Goal: Task Accomplishment & Management: Complete application form

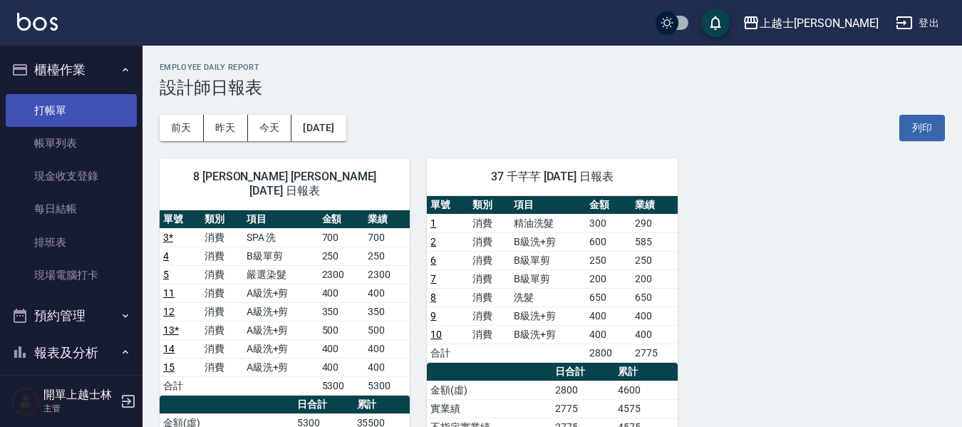
click at [45, 110] on link "打帳單" at bounding box center [71, 110] width 131 height 33
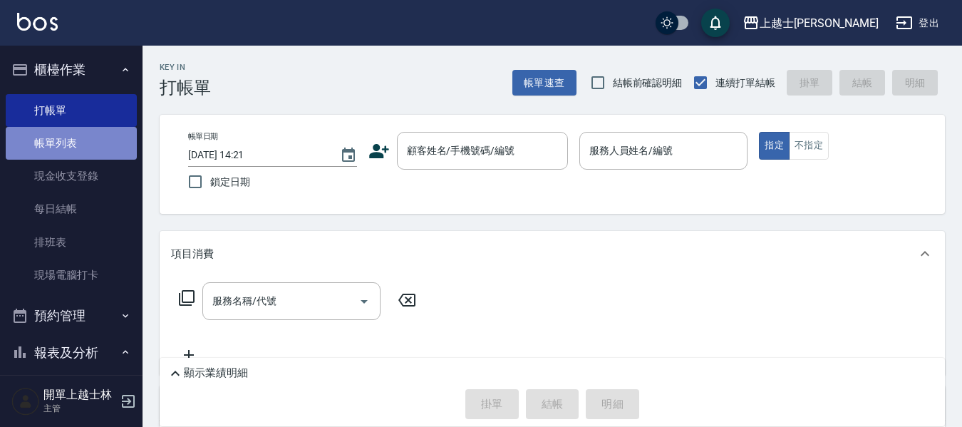
click at [105, 147] on link "帳單列表" at bounding box center [71, 143] width 131 height 33
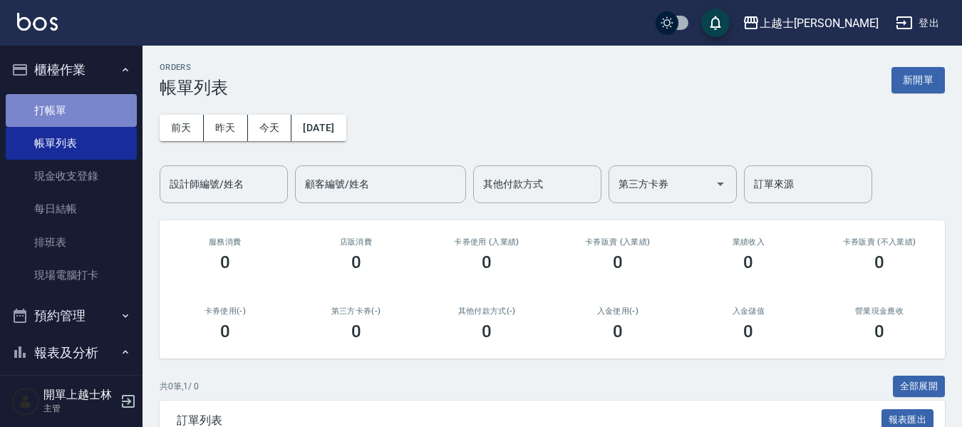
click at [105, 101] on link "打帳單" at bounding box center [71, 110] width 131 height 33
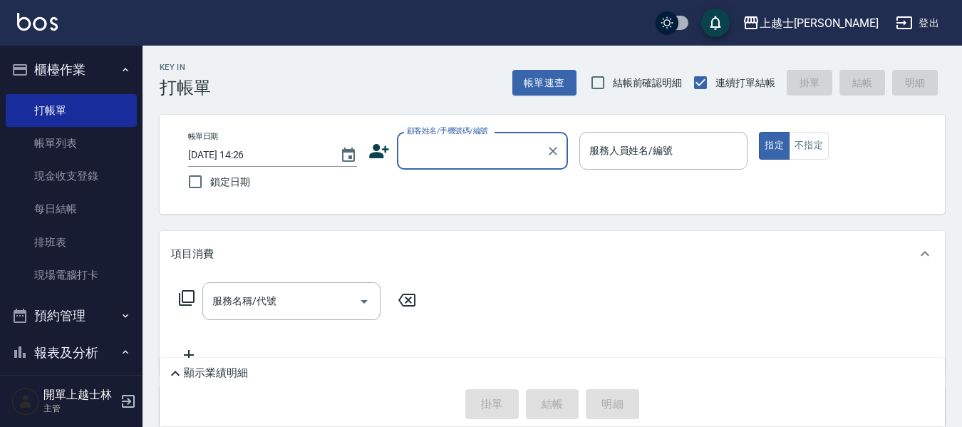
click at [493, 157] on input "顧客姓名/手機號碼/編號" at bounding box center [471, 150] width 137 height 25
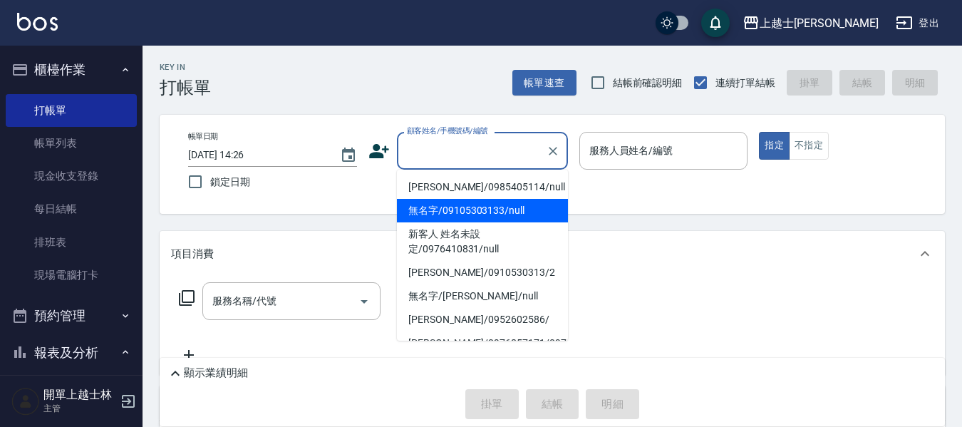
click at [506, 209] on li "無名字/09105303133/null" at bounding box center [482, 211] width 171 height 24
type input "無名字/09105303133/null"
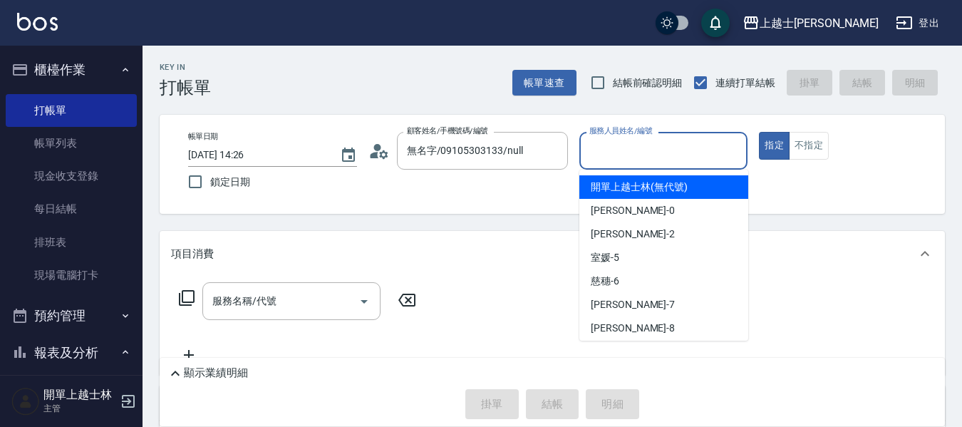
click at [634, 148] on input "服務人員姓名/編號" at bounding box center [664, 150] width 156 height 25
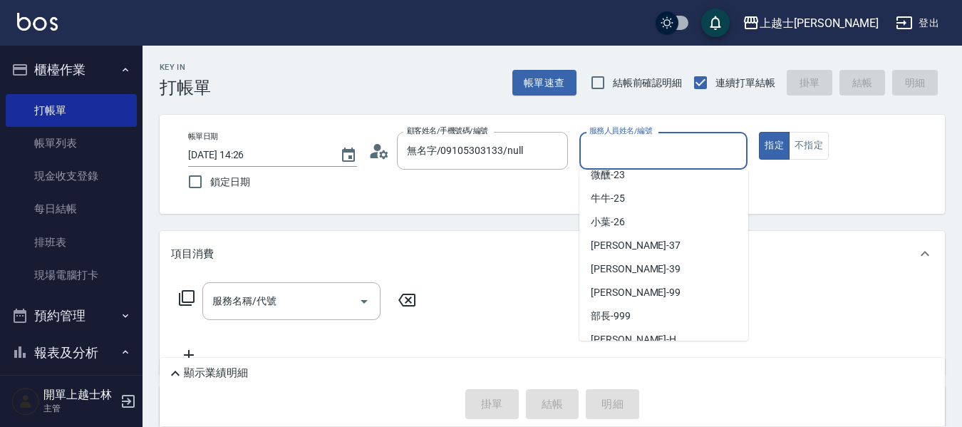
scroll to position [264, 0]
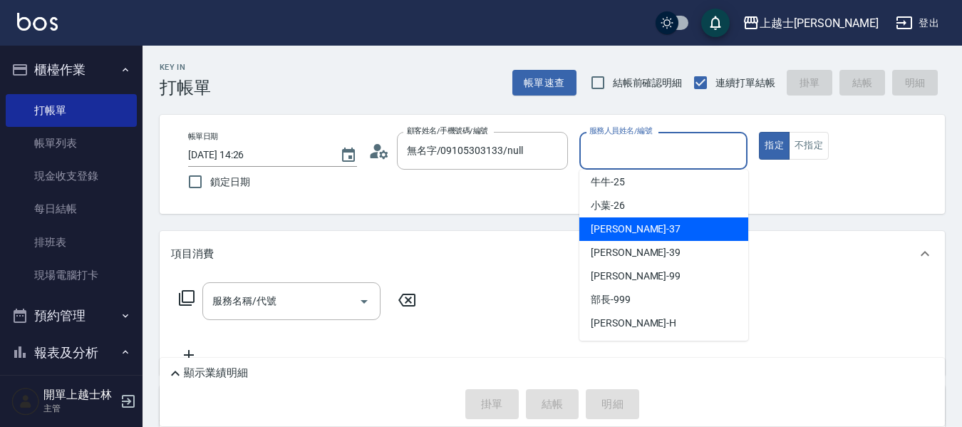
click at [641, 223] on div "[PERSON_NAME] -37" at bounding box center [663, 229] width 169 height 24
type input "[PERSON_NAME]-37"
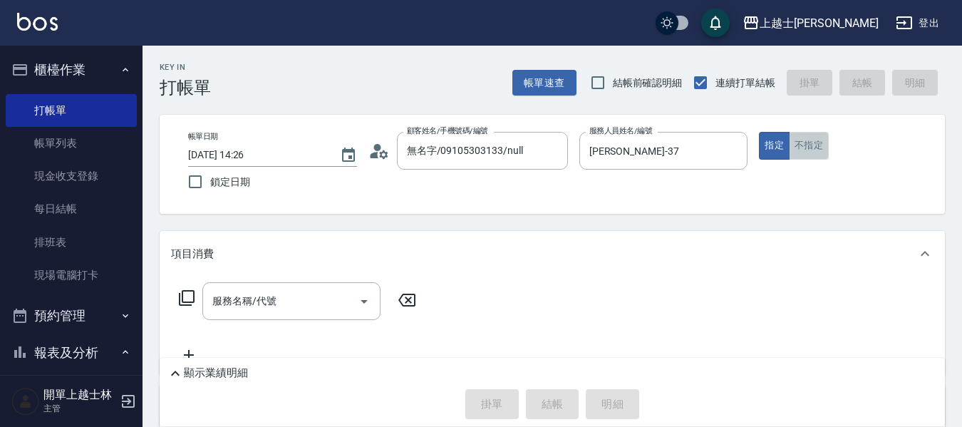
click at [796, 150] on button "不指定" at bounding box center [809, 146] width 40 height 28
click at [257, 308] on div "服務名稱/代號 服務名稱/代號" at bounding box center [291, 301] width 178 height 38
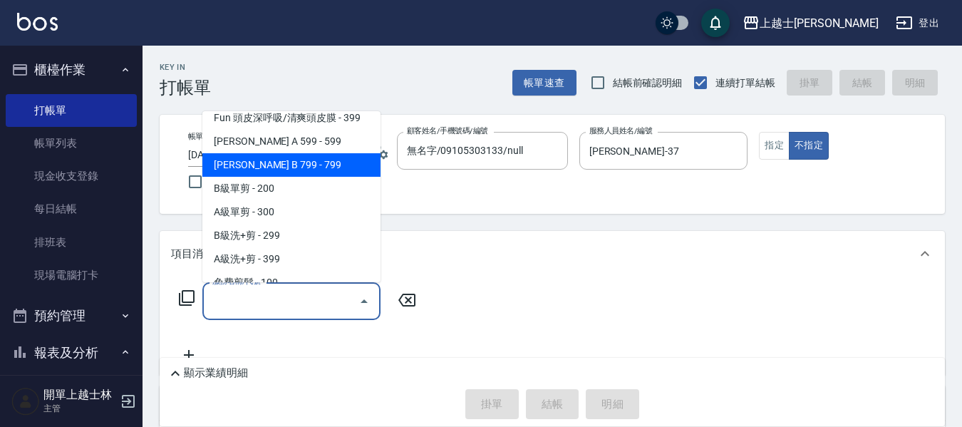
scroll to position [356, 0]
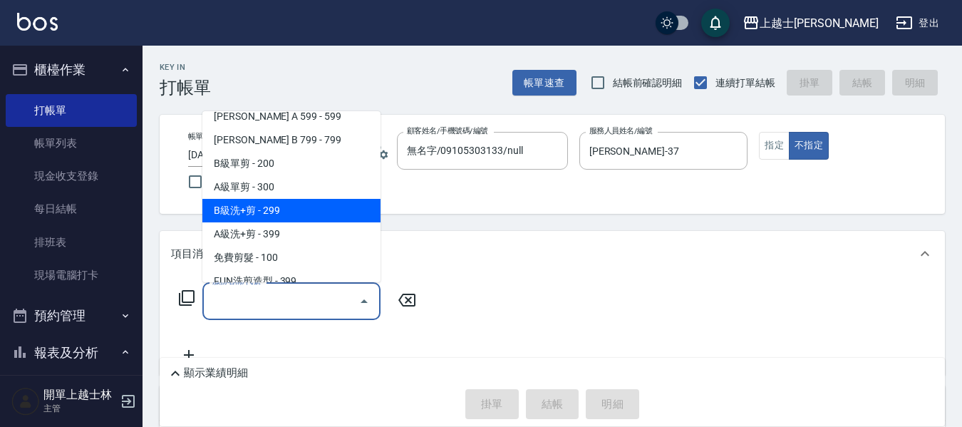
click at [307, 204] on span "B級洗+剪 - 299" at bounding box center [291, 211] width 178 height 24
type input "B級洗+剪(203)"
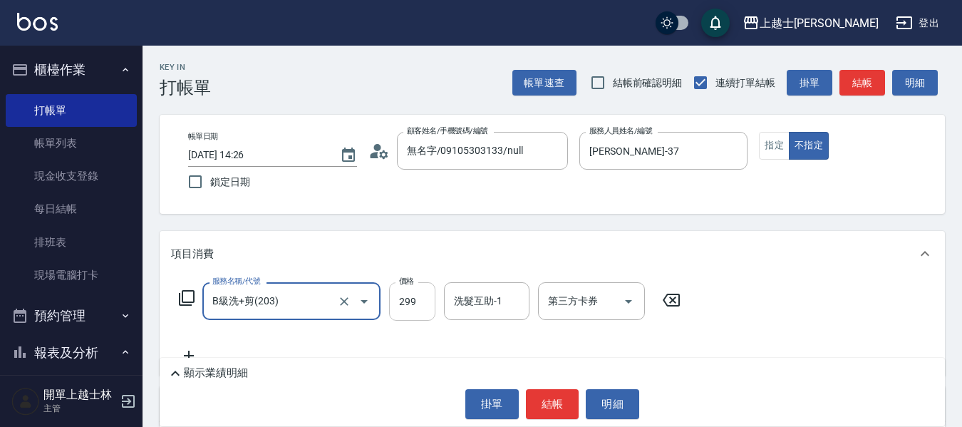
drag, startPoint x: 409, startPoint y: 292, endPoint x: 415, endPoint y: 286, distance: 9.1
click at [409, 291] on input "299" at bounding box center [412, 301] width 46 height 38
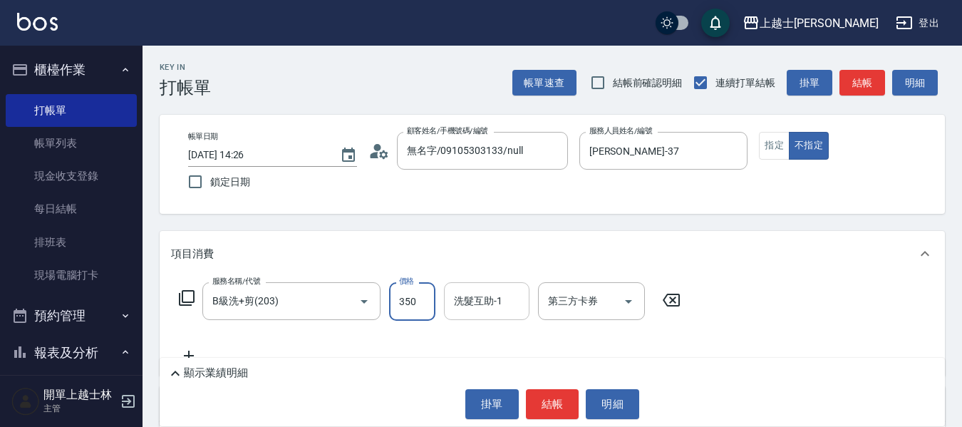
type input "350"
click at [511, 299] on input "洗髮互助-1" at bounding box center [486, 300] width 73 height 25
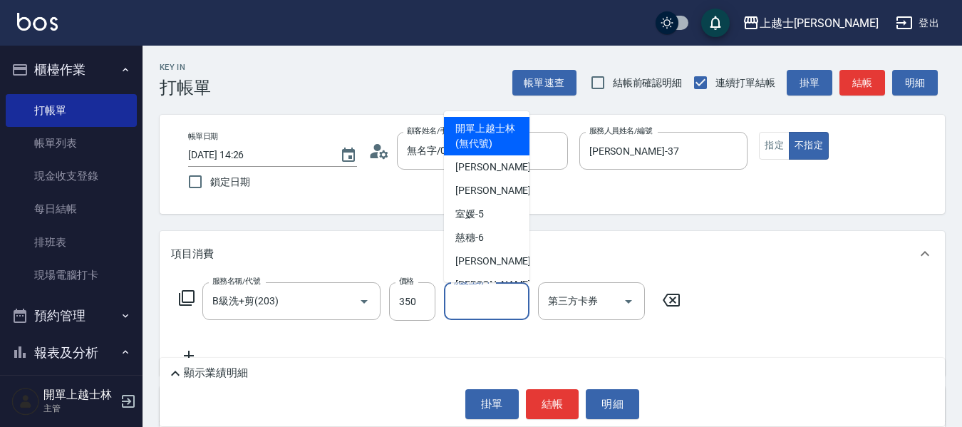
click at [501, 132] on span "開單上越士林 (無代號)" at bounding box center [486, 136] width 63 height 30
type input "開單上越士林(無代號)"
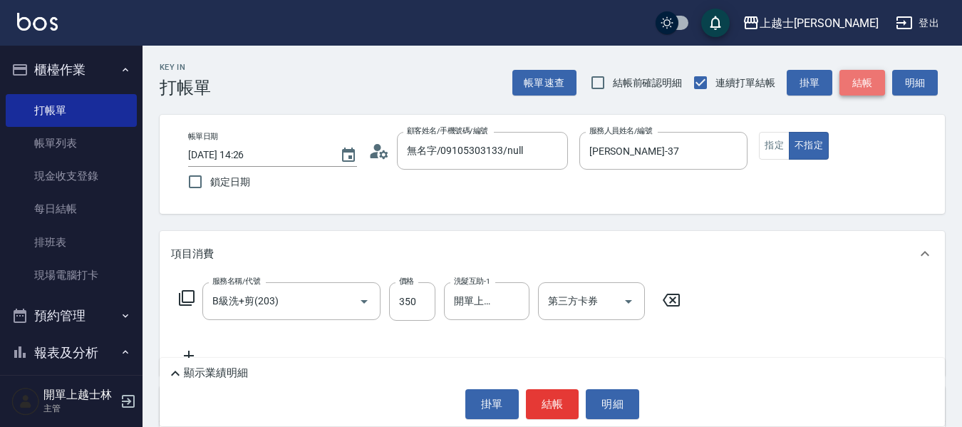
click at [858, 77] on button "結帳" at bounding box center [862, 83] width 46 height 26
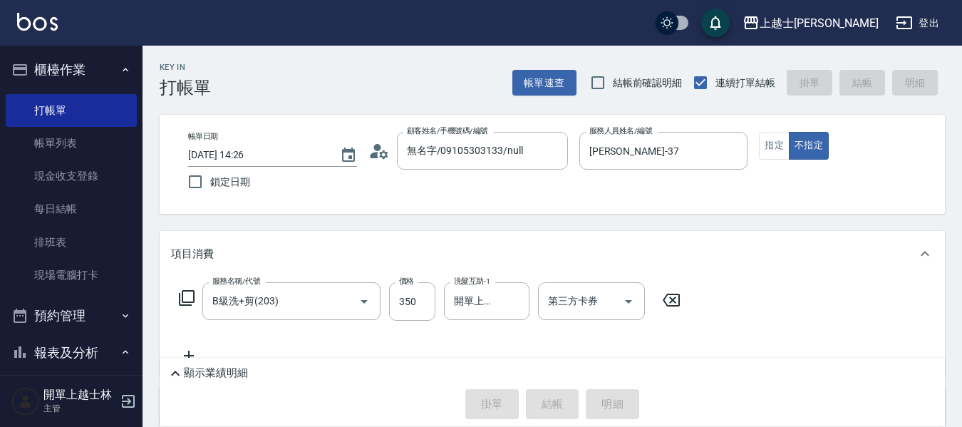
type input "[DATE] 14:27"
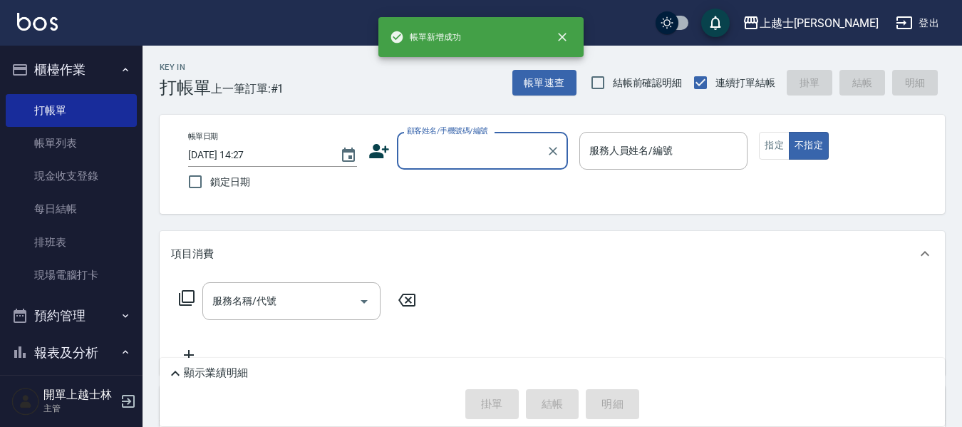
click at [477, 147] on input "顧客姓名/手機號碼/編號" at bounding box center [471, 150] width 137 height 25
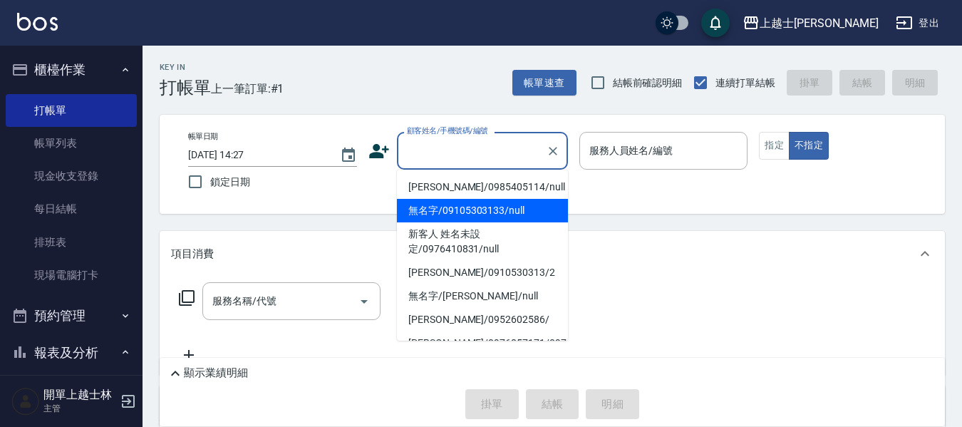
click at [524, 214] on li "無名字/09105303133/null" at bounding box center [482, 211] width 171 height 24
type input "無名字/09105303133/null"
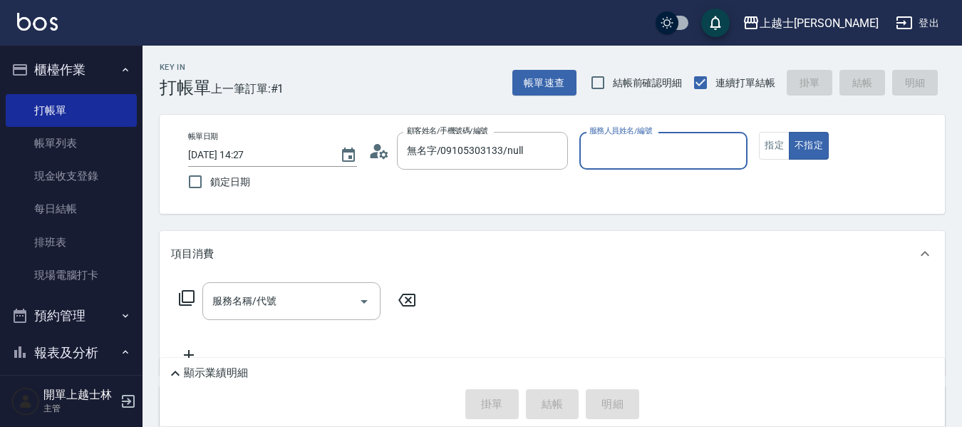
click at [623, 155] on input "服務人員姓名/編號" at bounding box center [664, 150] width 156 height 25
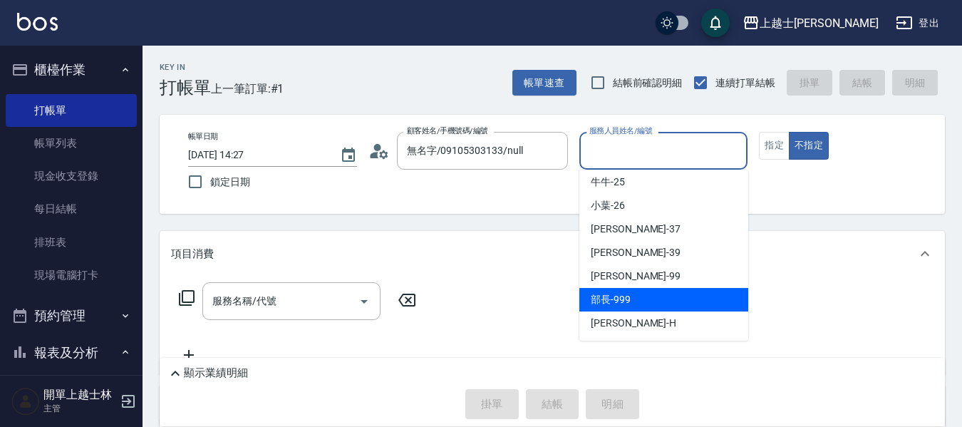
scroll to position [71, 0]
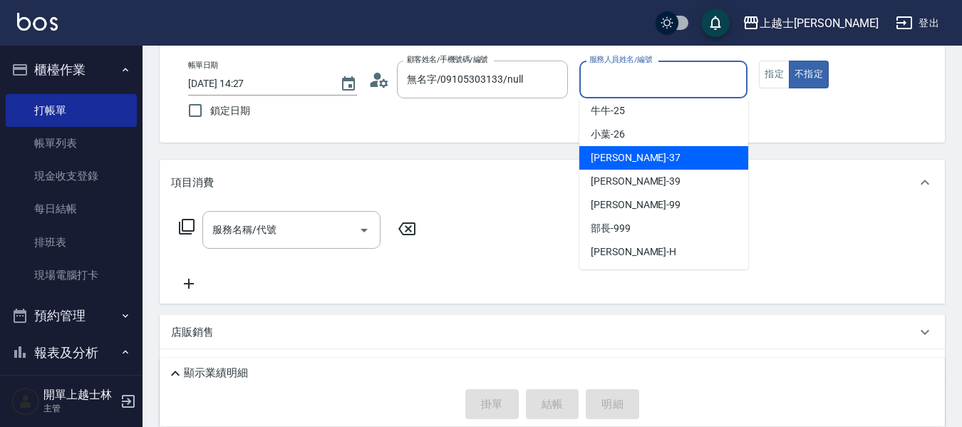
click at [646, 164] on div "[PERSON_NAME] -37" at bounding box center [663, 158] width 169 height 24
type input "[PERSON_NAME]-37"
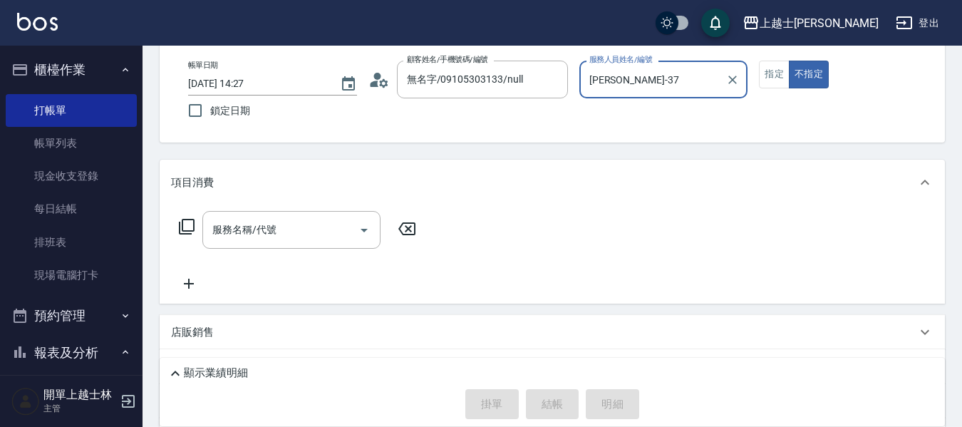
scroll to position [0, 0]
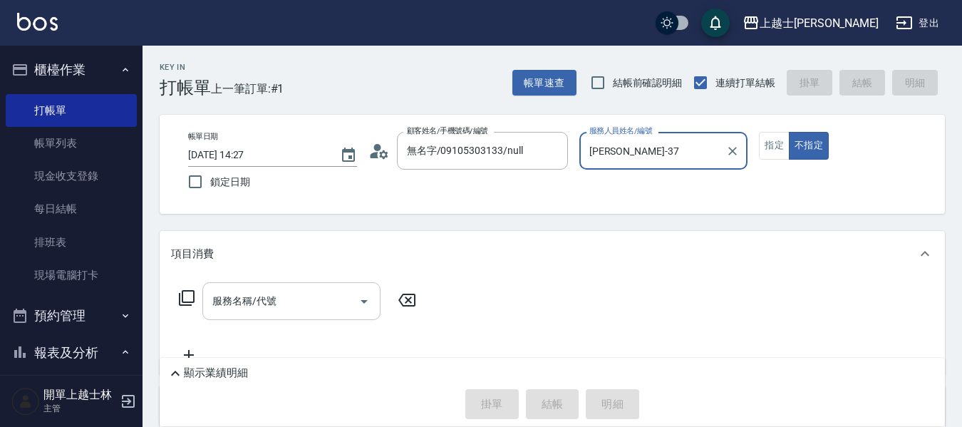
click at [297, 301] on input "服務名稱/代號" at bounding box center [281, 300] width 144 height 25
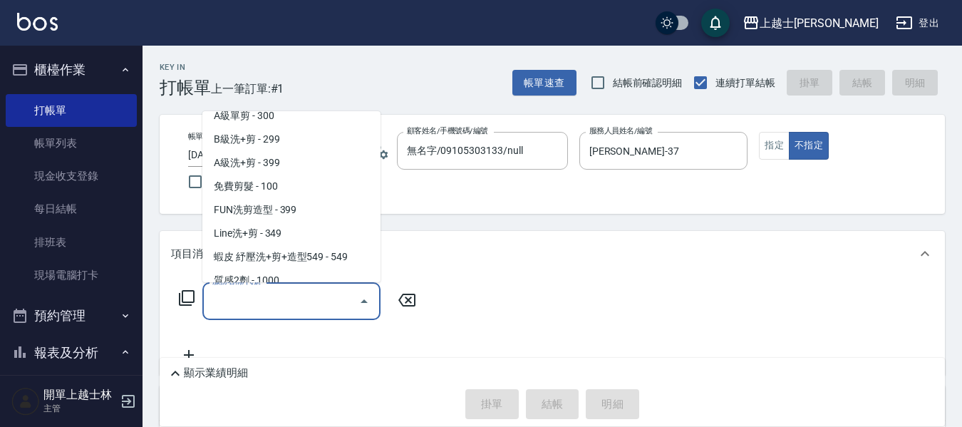
scroll to position [356, 0]
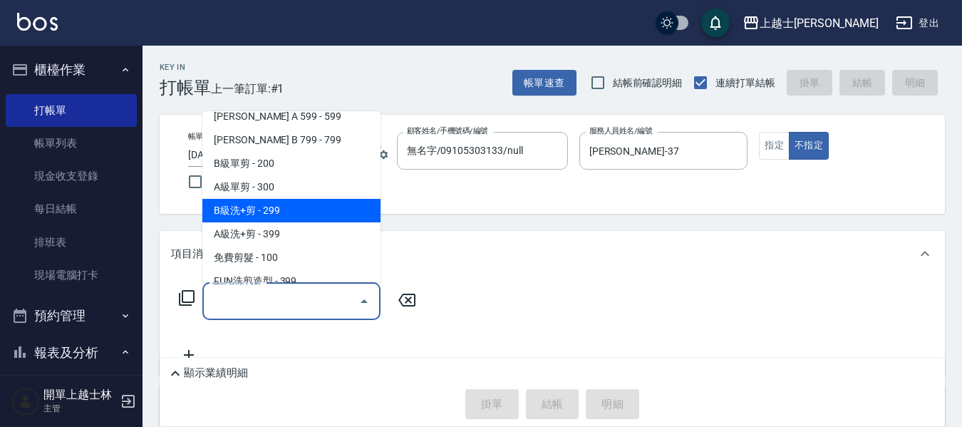
click at [279, 206] on span "B級洗+剪 - 299" at bounding box center [291, 211] width 178 height 24
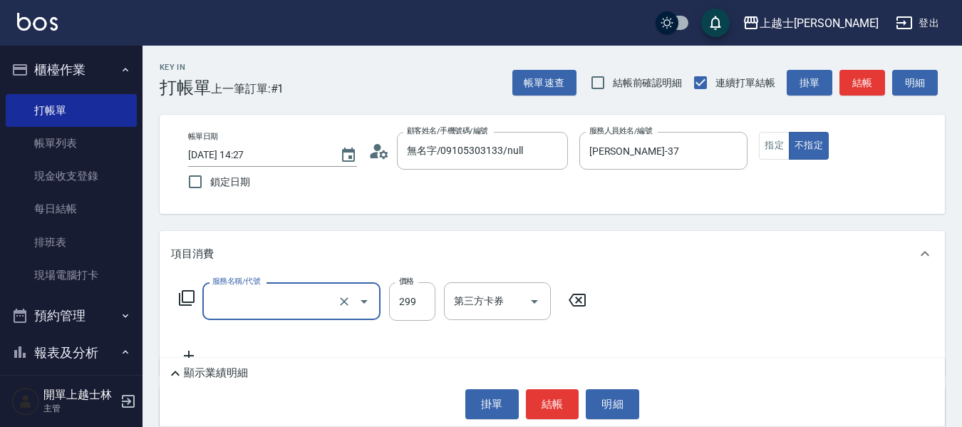
type input "B級洗+剪(203)"
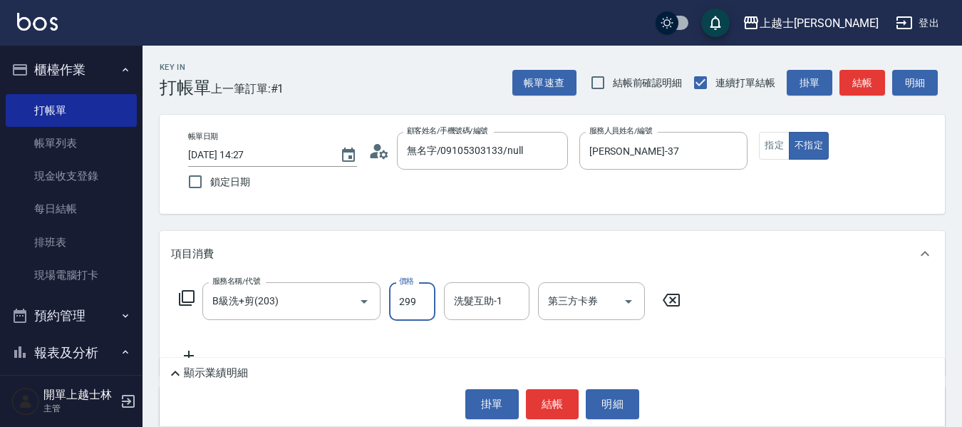
drag, startPoint x: 425, startPoint y: 303, endPoint x: 439, endPoint y: 285, distance: 22.9
click at [425, 303] on input "299" at bounding box center [412, 301] width 46 height 38
type input "350"
click at [498, 295] on div "洗髮互助-1 洗髮互助-1" at bounding box center [486, 301] width 85 height 38
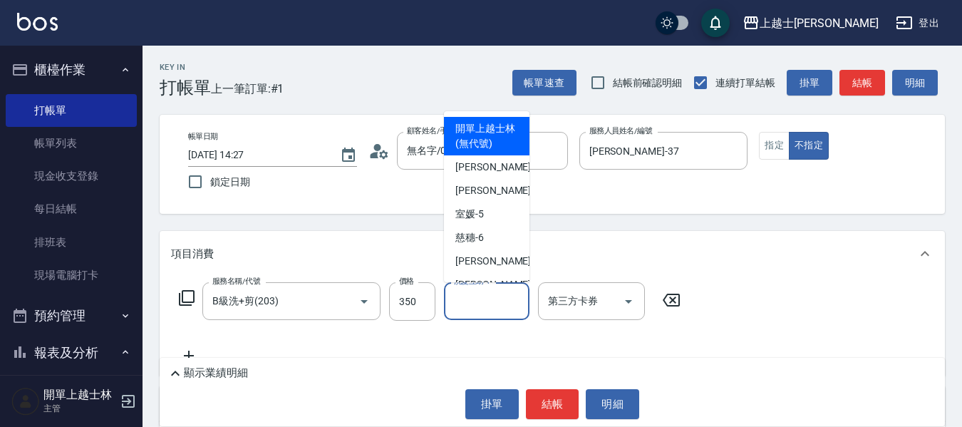
click at [482, 142] on span "開單上越士林 (無代號)" at bounding box center [486, 136] width 63 height 30
type input "開單上越士林(無代號)"
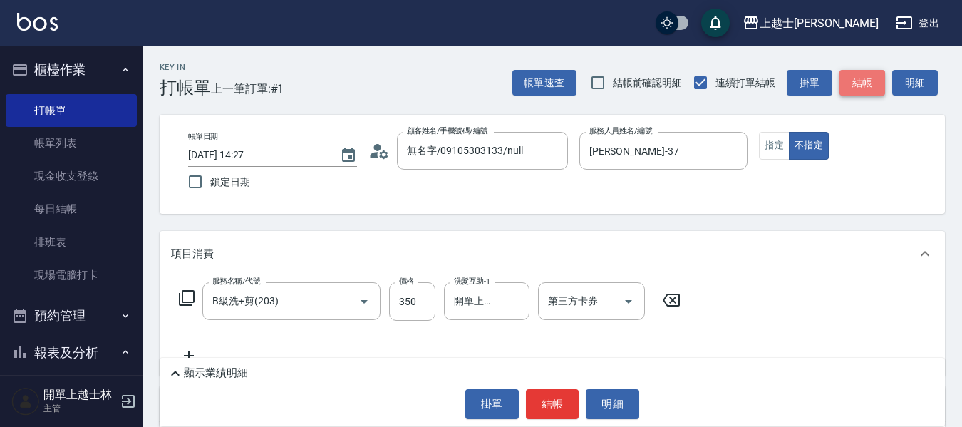
click at [858, 81] on button "結帳" at bounding box center [862, 83] width 46 height 26
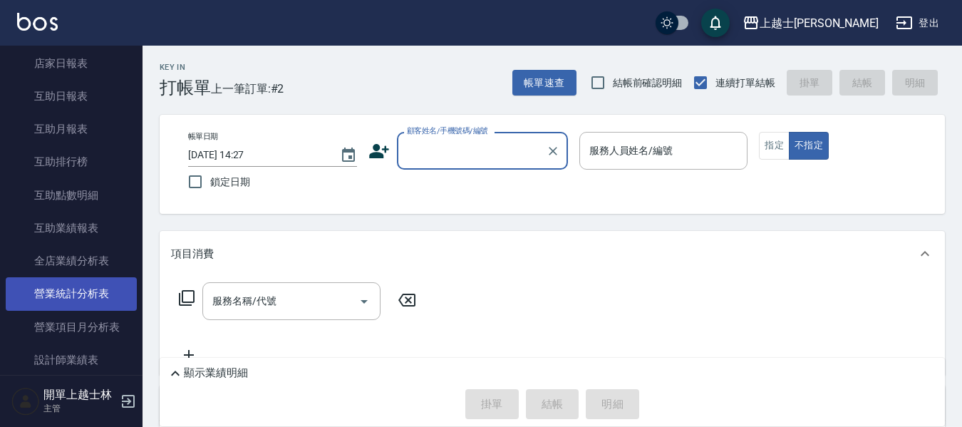
scroll to position [427, 0]
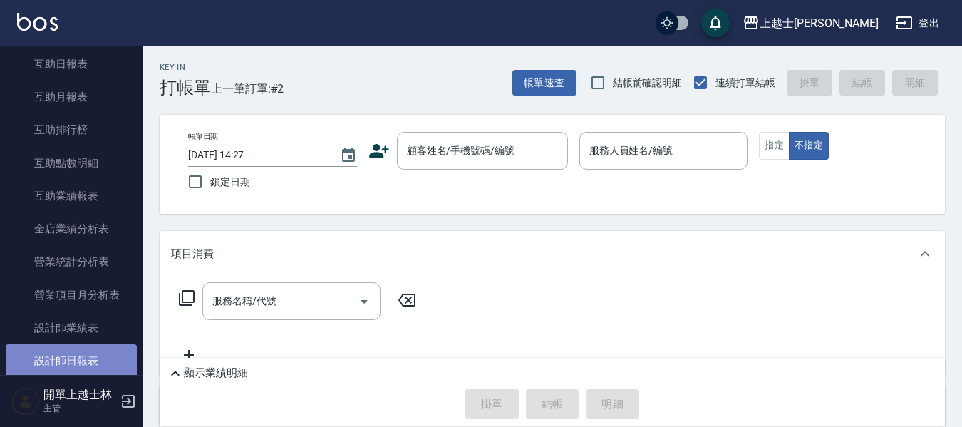
click at [114, 355] on link "設計師日報表" at bounding box center [71, 360] width 131 height 33
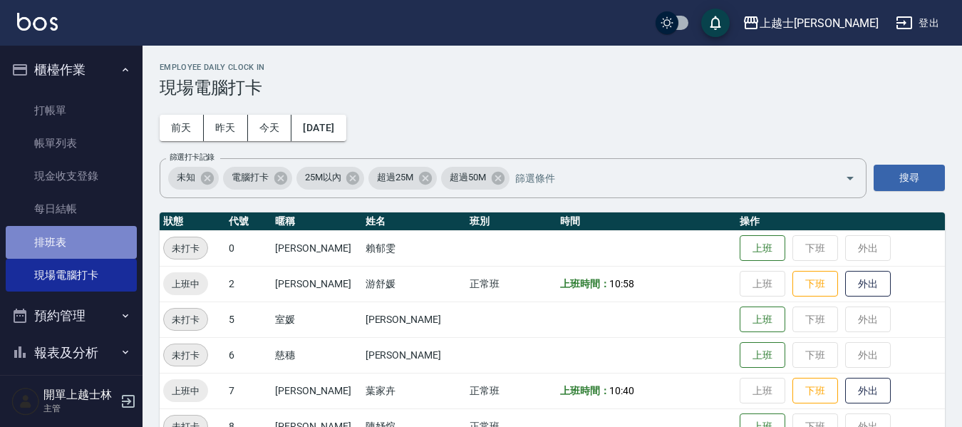
click at [81, 241] on link "排班表" at bounding box center [71, 242] width 131 height 33
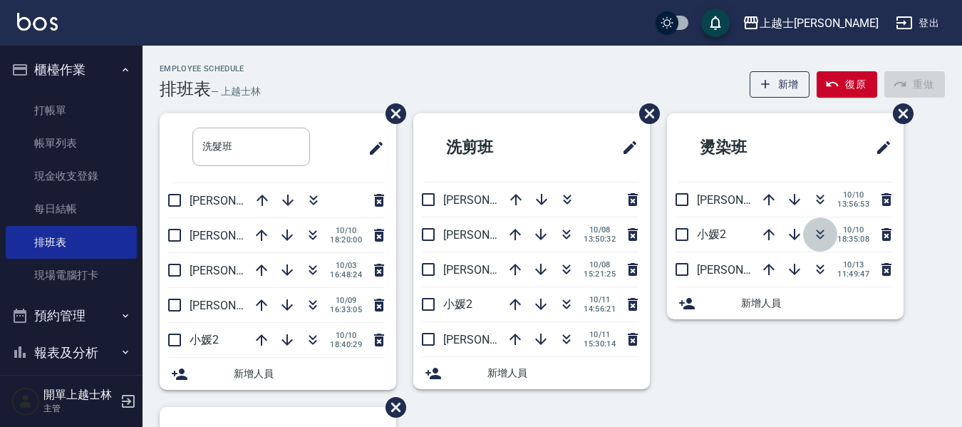
click at [818, 240] on icon "button" at bounding box center [819, 234] width 17 height 17
